Goal: Navigation & Orientation: Find specific page/section

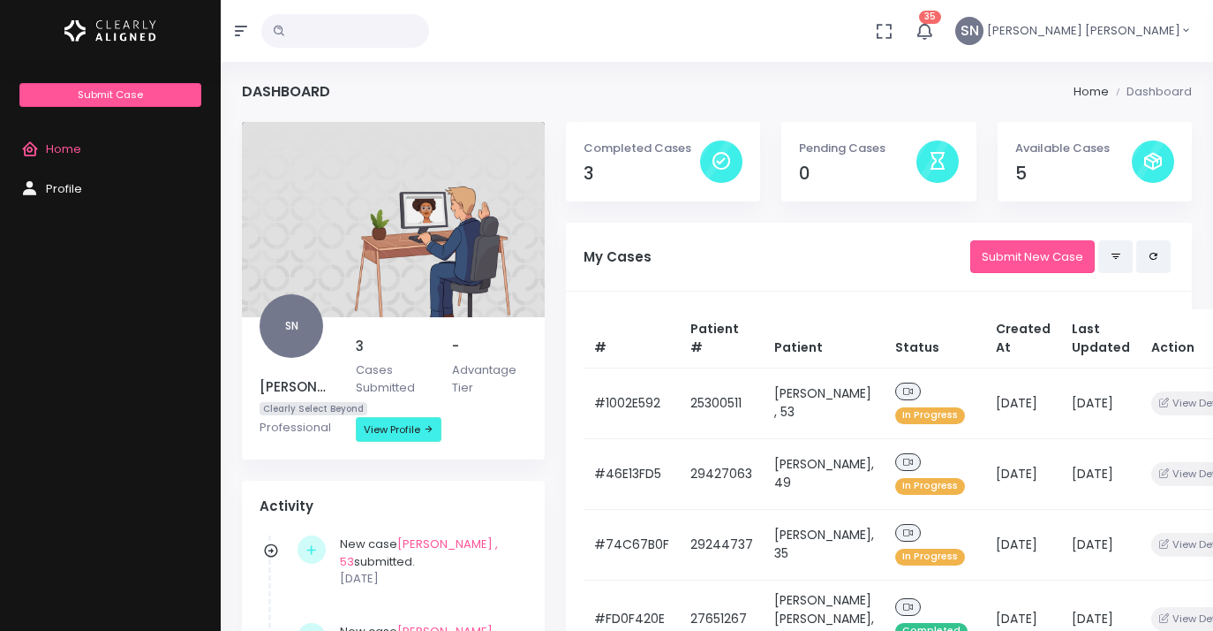
scroll to position [116, 0]
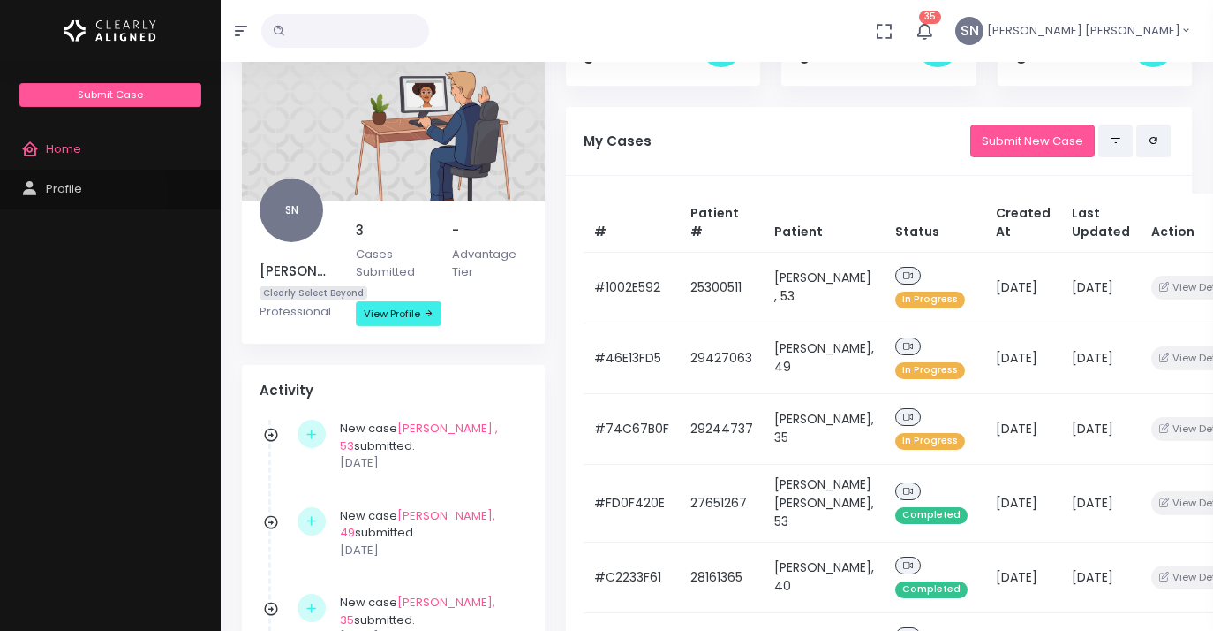
click at [71, 194] on span "Profile" at bounding box center [64, 188] width 36 height 17
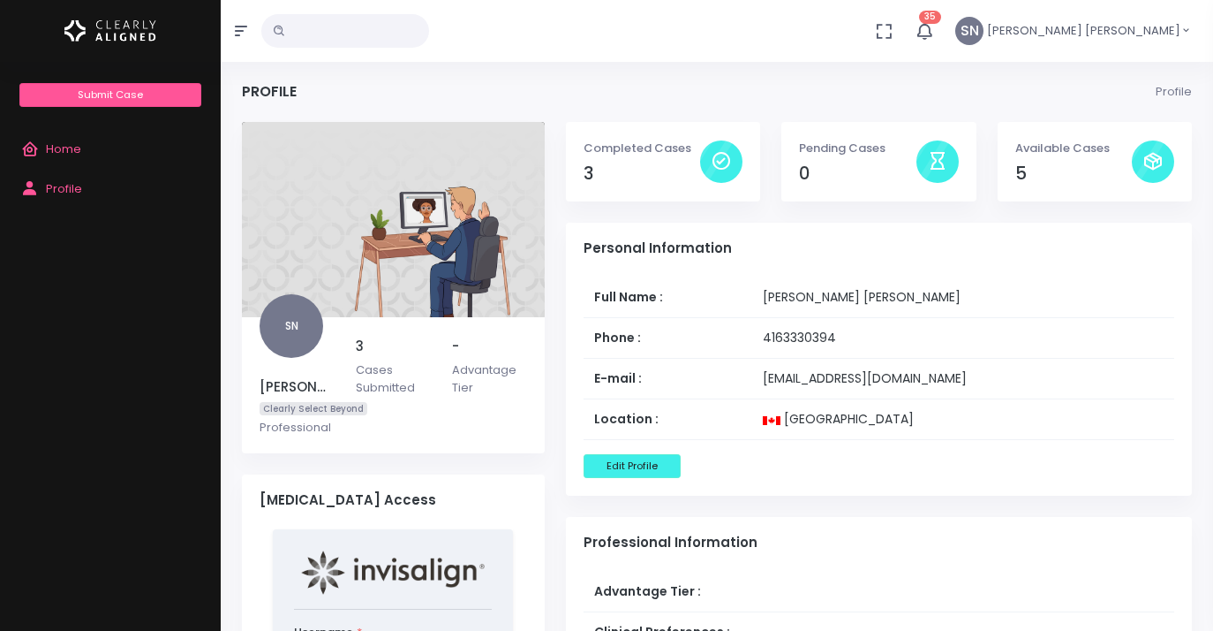
click at [65, 141] on span "Home" at bounding box center [63, 148] width 35 height 17
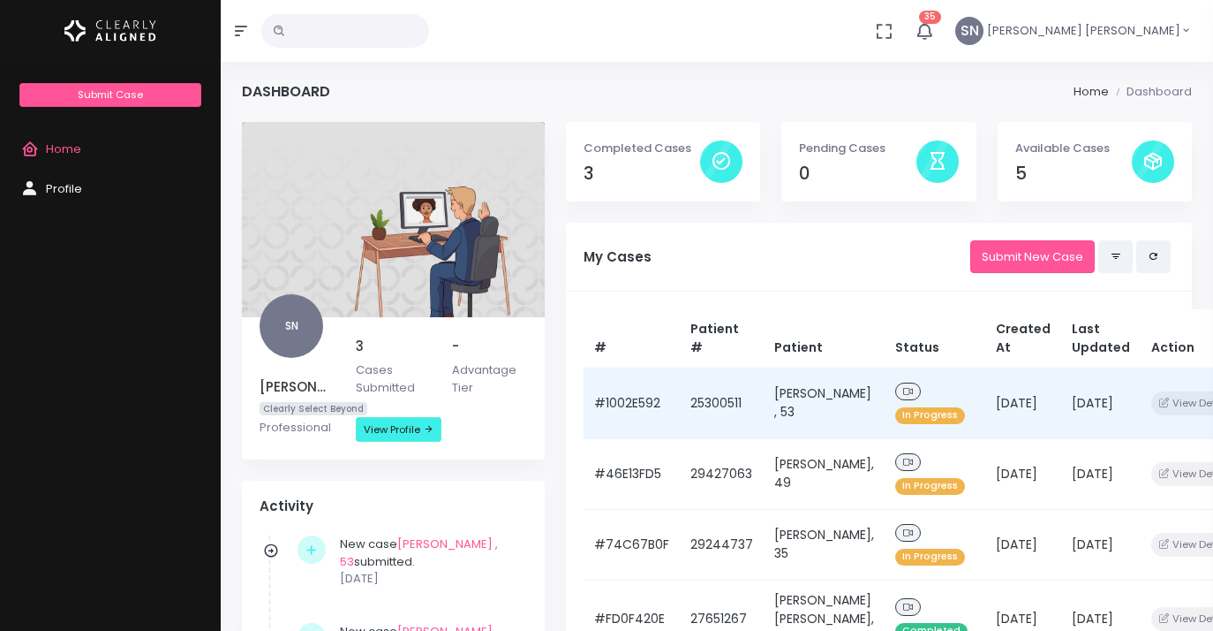
click at [797, 391] on td "[PERSON_NAME] , 53" at bounding box center [824, 402] width 121 height 71
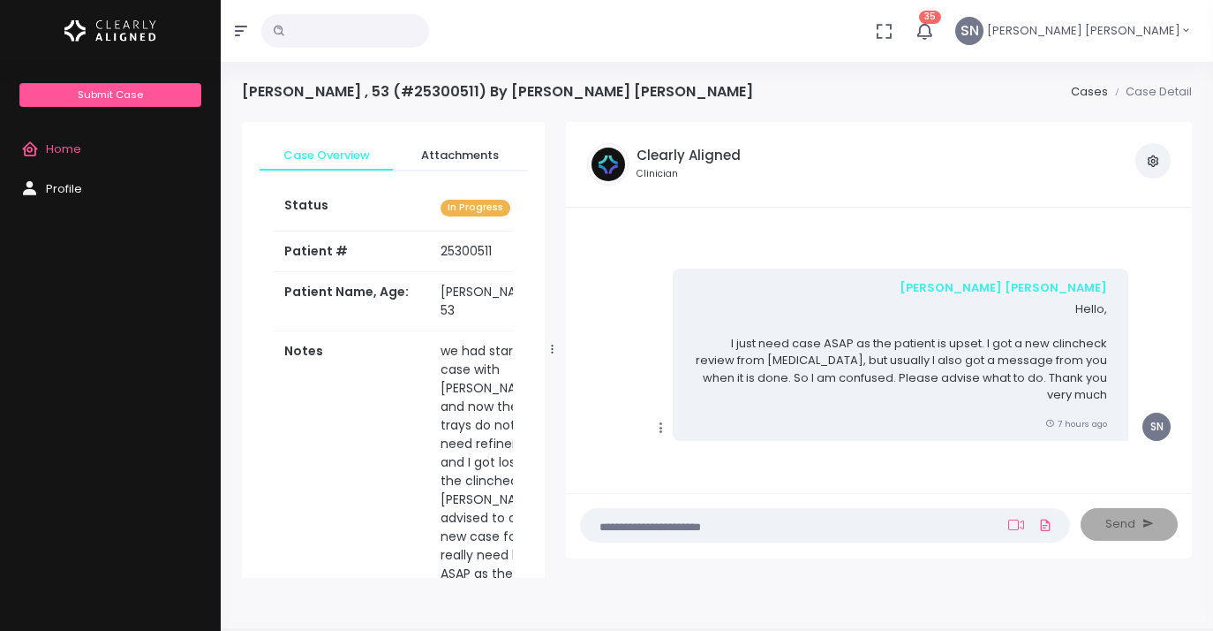
click at [72, 150] on span "Home" at bounding box center [63, 148] width 35 height 17
